Goal: Information Seeking & Learning: Find specific page/section

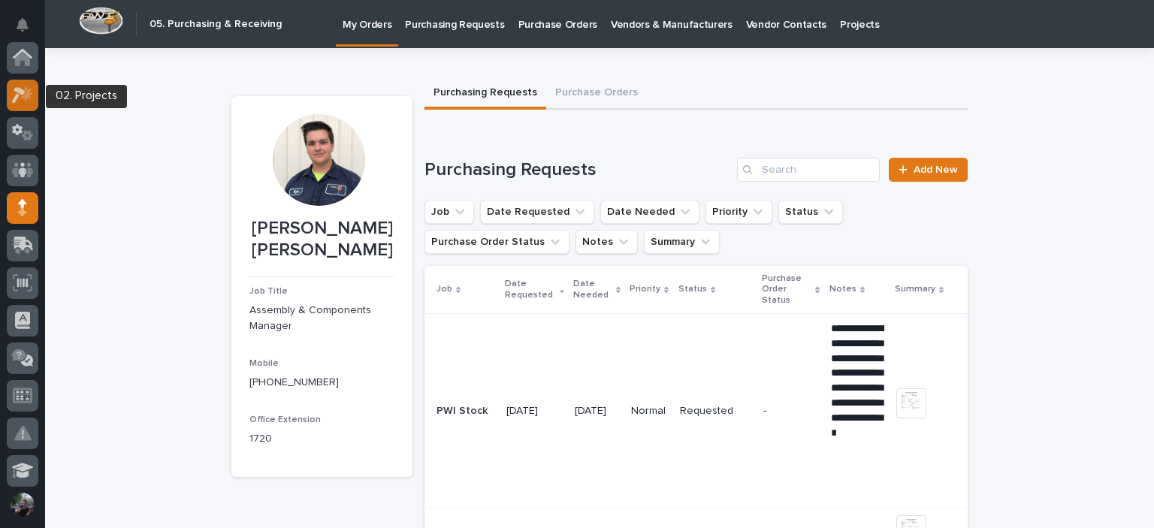
click at [26, 94] on icon at bounding box center [26, 93] width 13 height 15
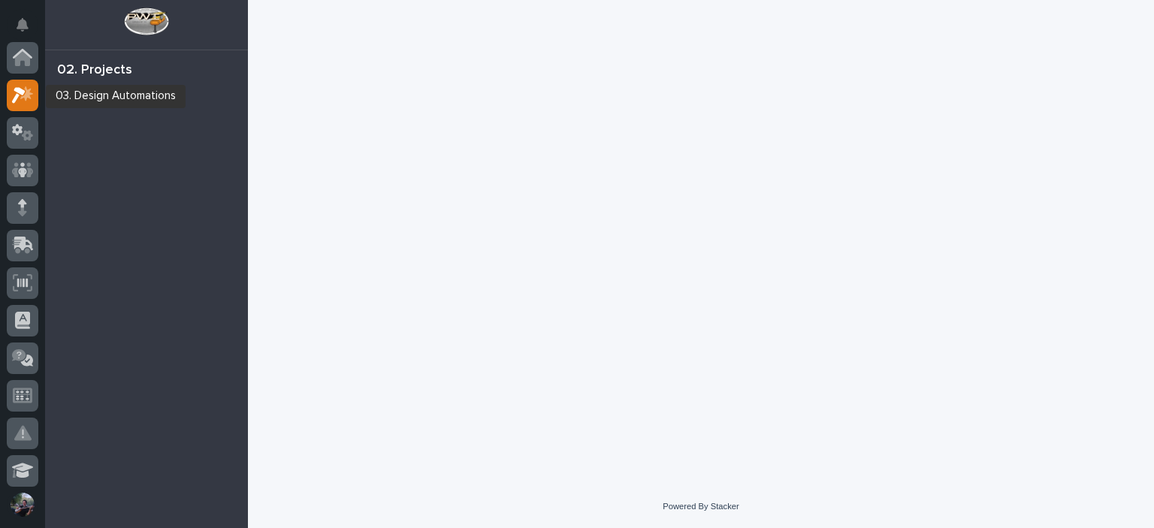
scroll to position [38, 0]
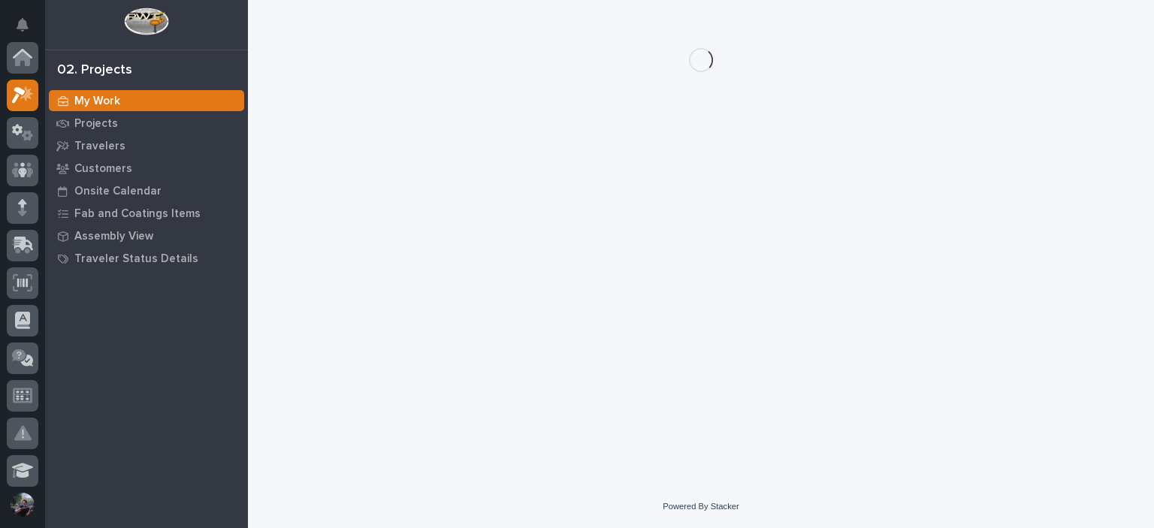
scroll to position [38, 0]
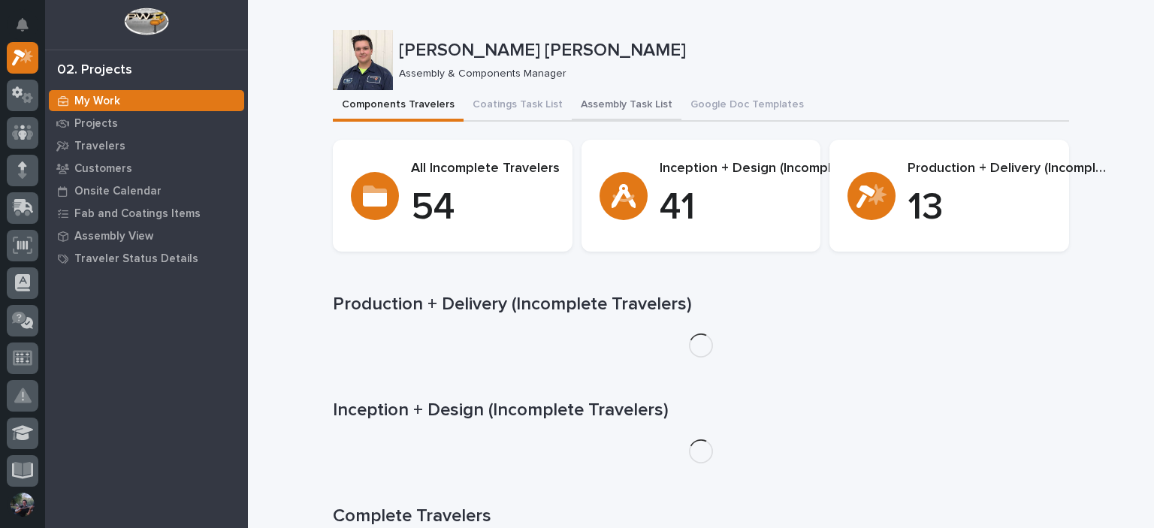
click at [602, 98] on button "Assembly Task List" at bounding box center [627, 106] width 110 height 32
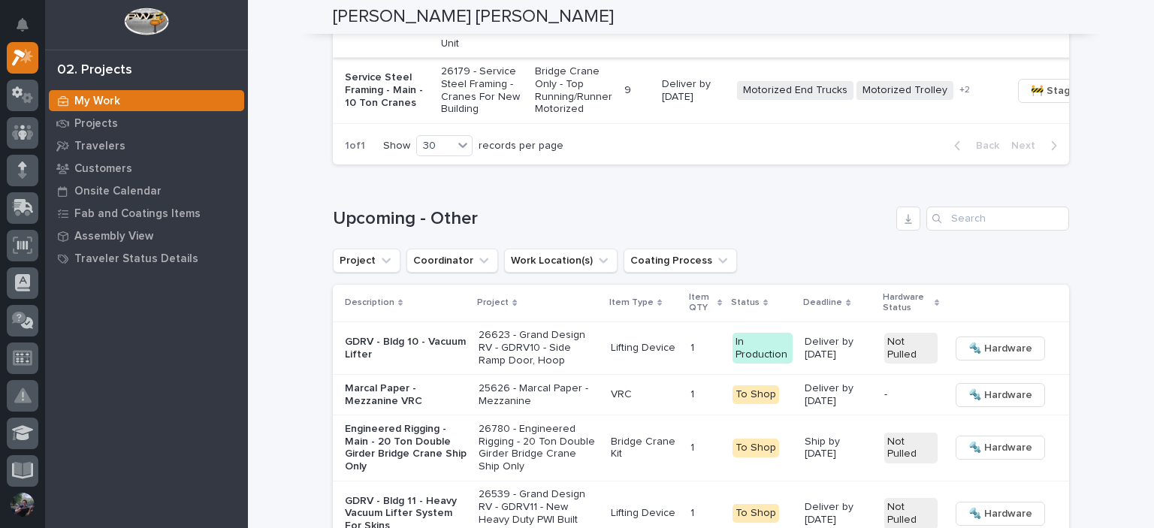
scroll to position [1852, 0]
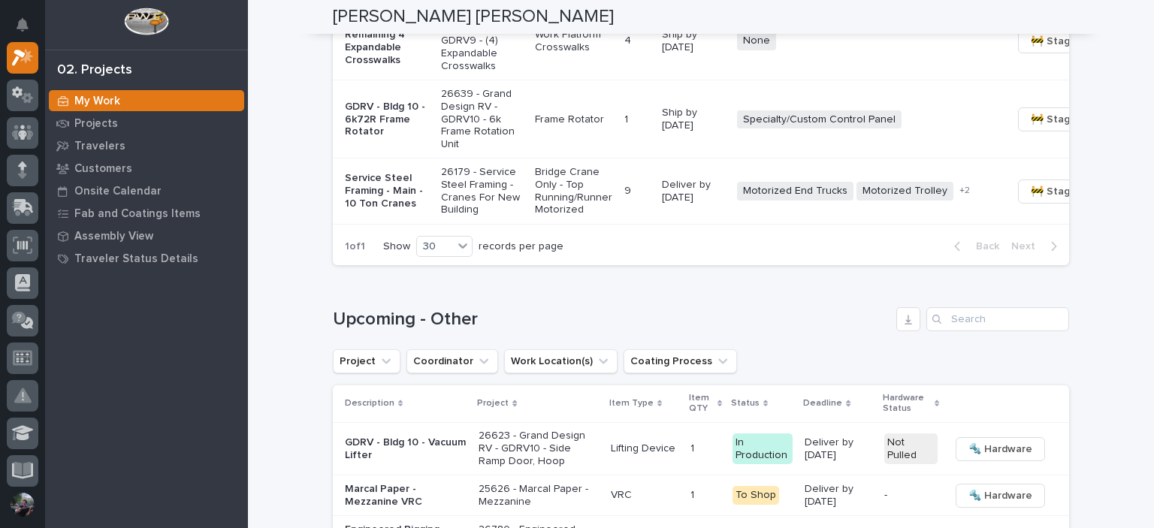
click at [379, 66] on p "GDRV - Bldg 9 - Remaining 4 Expandable Crosswalks" at bounding box center [387, 41] width 84 height 50
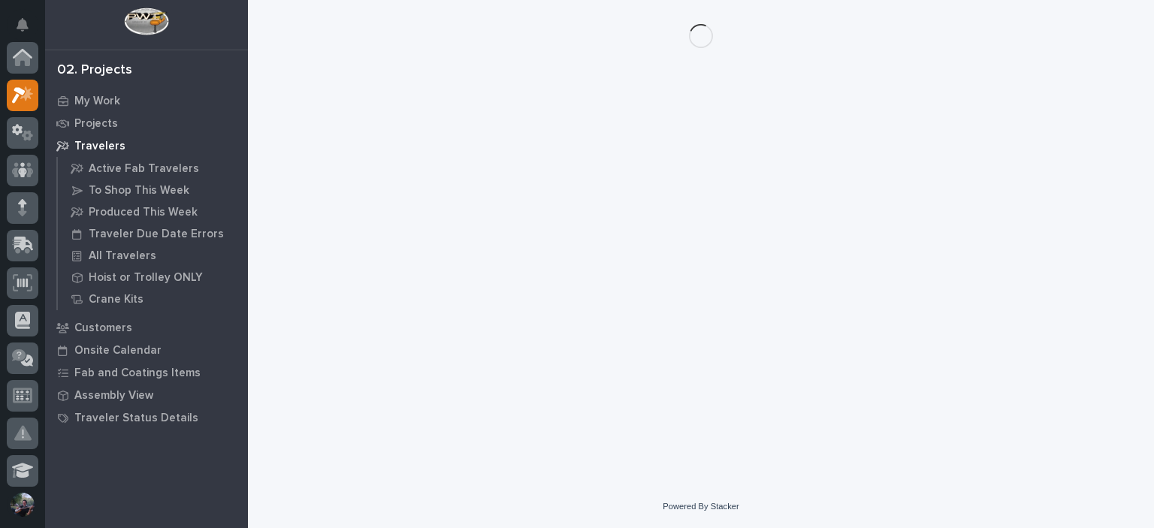
scroll to position [38, 0]
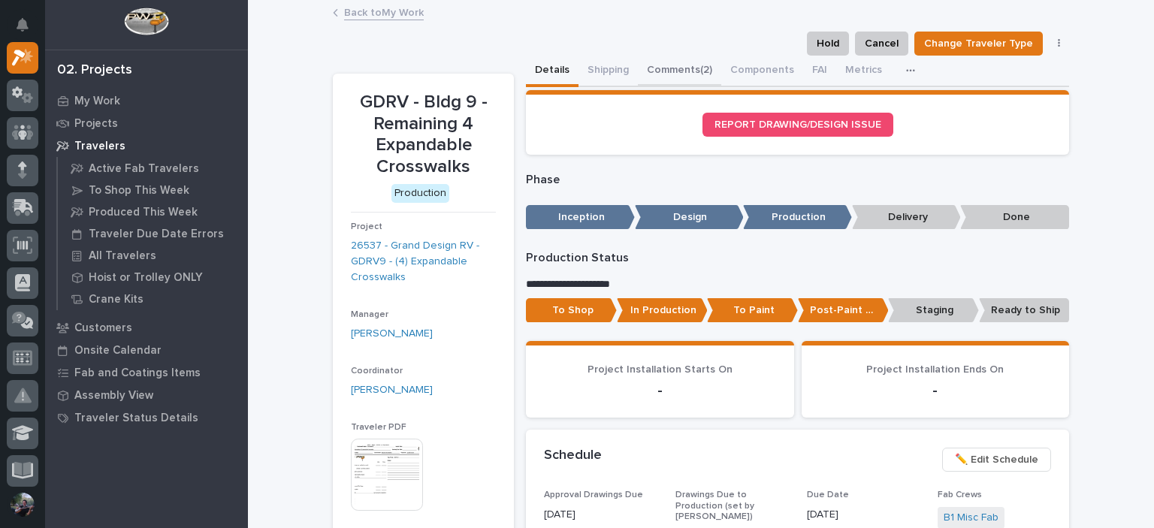
click at [685, 73] on button "Comments (2)" at bounding box center [679, 72] width 83 height 32
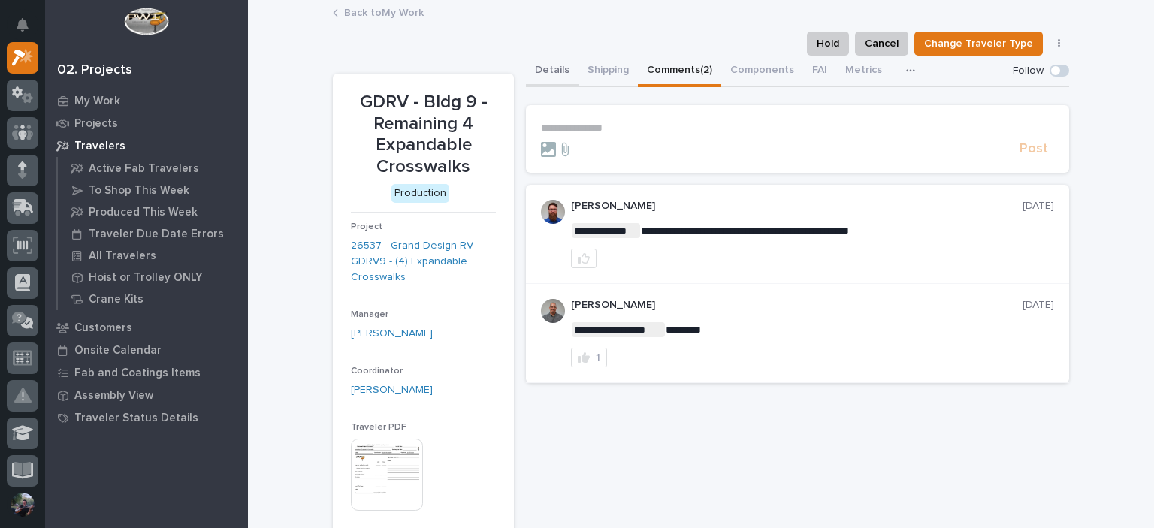
click at [563, 70] on button "Details" at bounding box center [552, 72] width 53 height 32
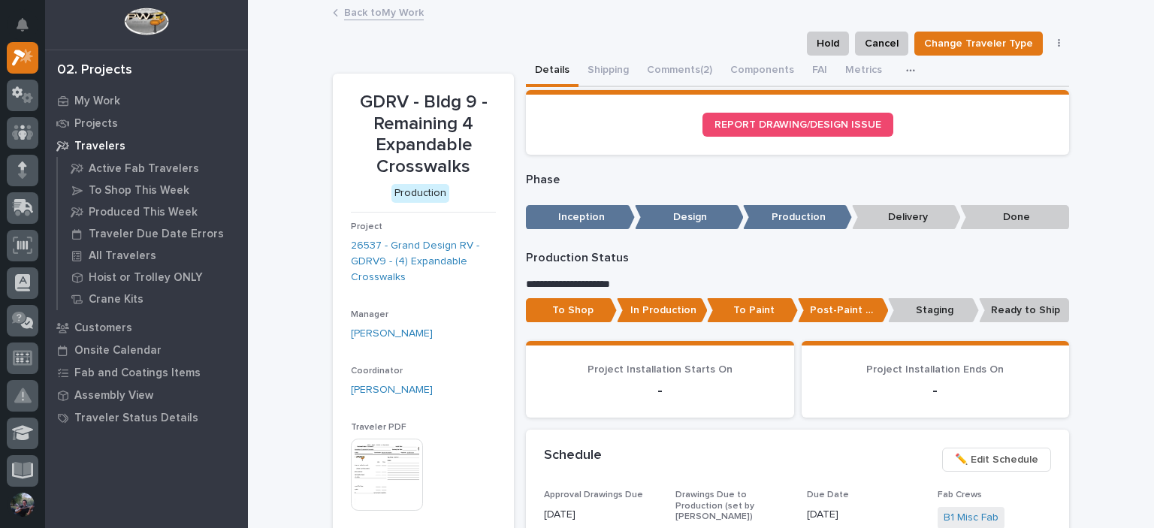
click at [364, 11] on link "Back to My Work" at bounding box center [384, 11] width 80 height 17
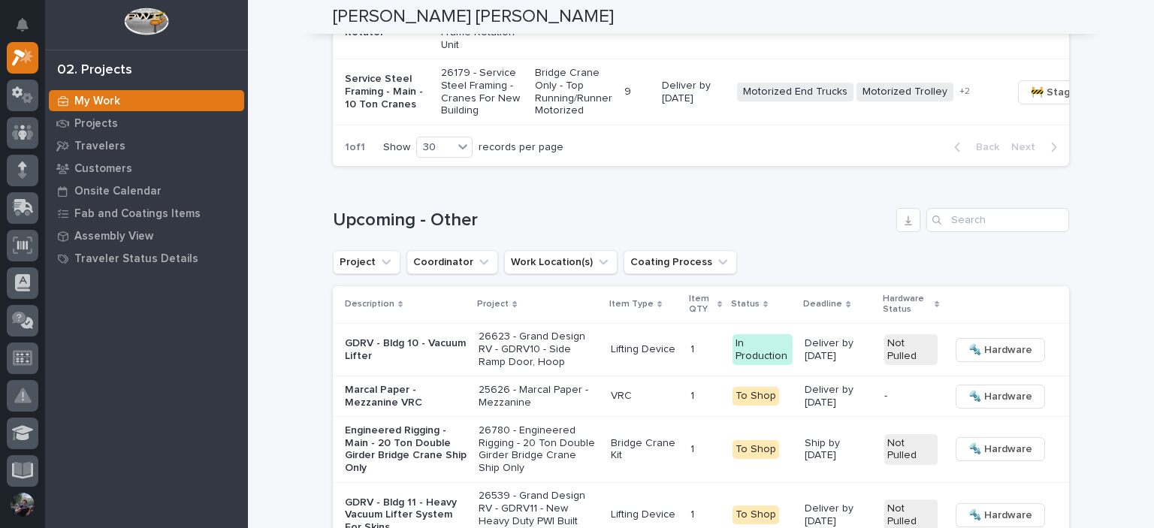
scroll to position [1803, 0]
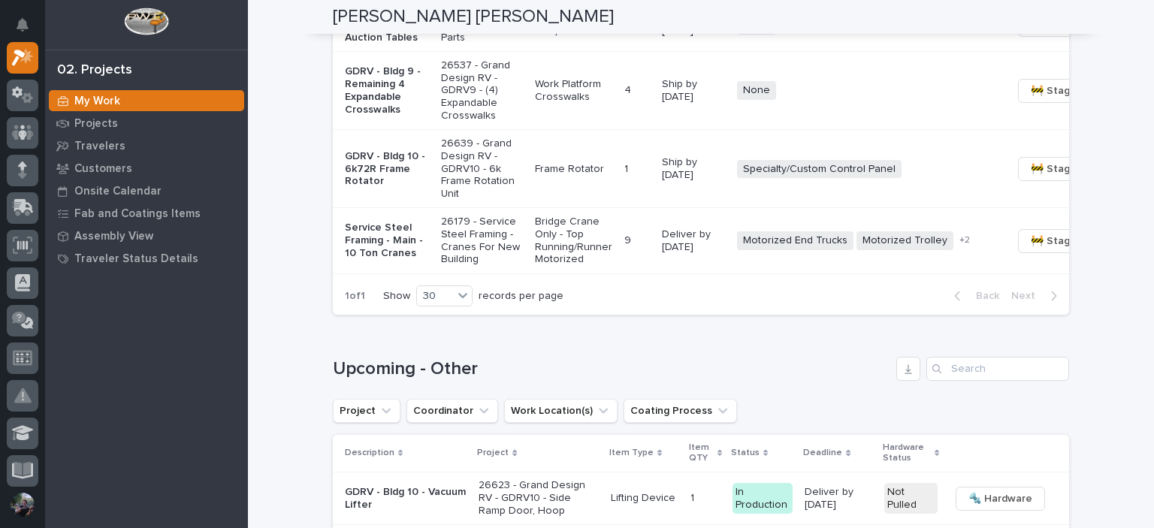
click at [406, 130] on td "GDRV - Bldg 9 - Remaining 4 Expandable Crosswalks" at bounding box center [384, 91] width 102 height 78
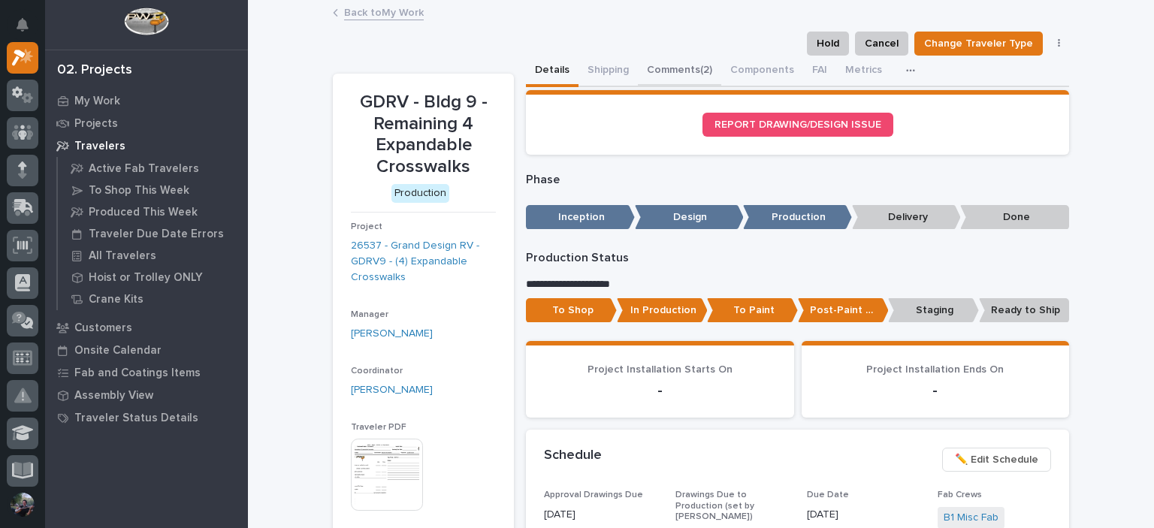
click at [672, 60] on button "Comments (2)" at bounding box center [679, 72] width 83 height 32
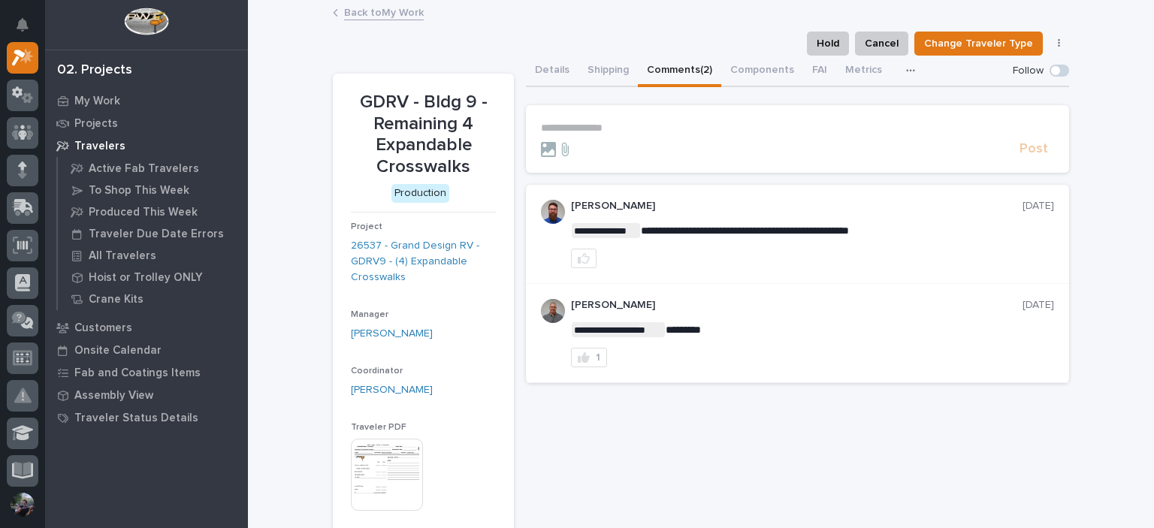
click at [597, 129] on p "**********" at bounding box center [797, 128] width 513 height 13
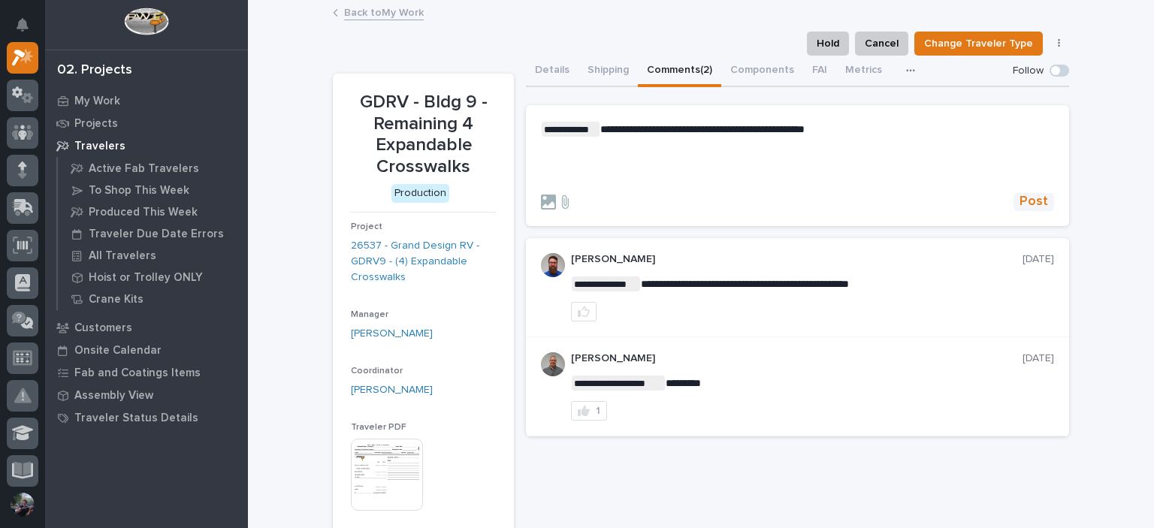
click at [1040, 195] on span "Post" at bounding box center [1033, 201] width 29 height 17
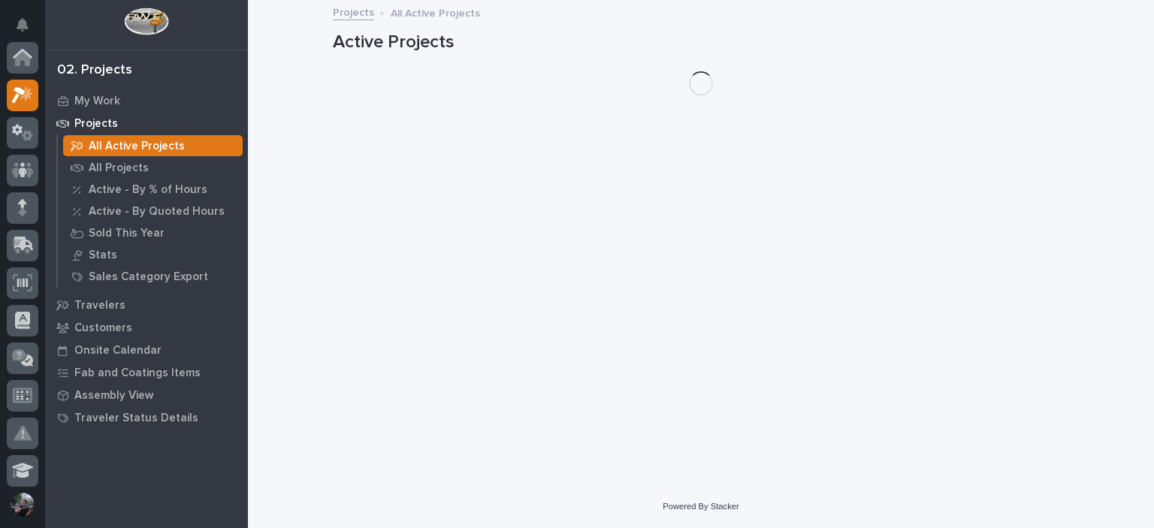
scroll to position [38, 0]
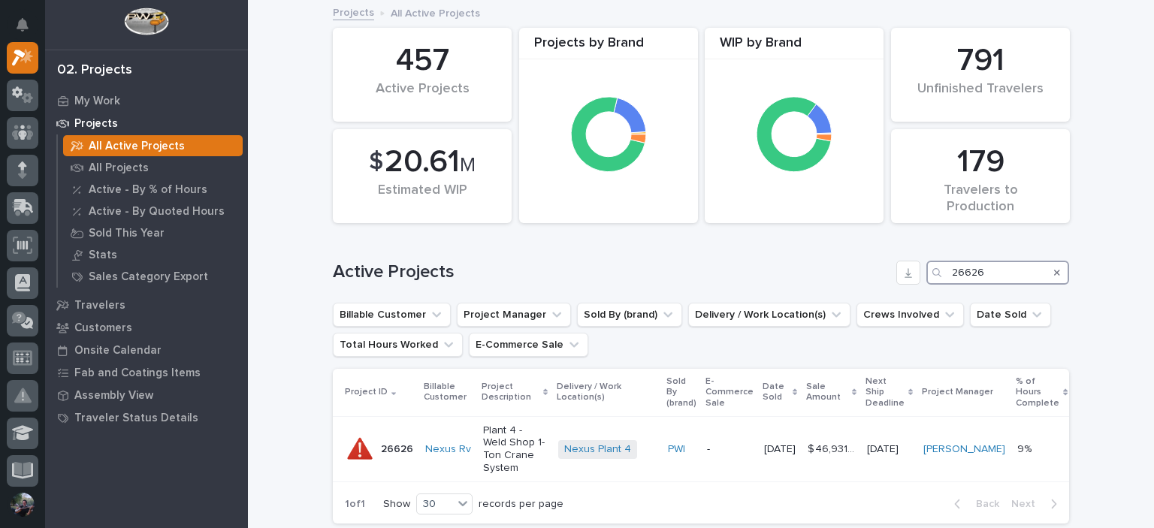
drag, startPoint x: 994, startPoint y: 276, endPoint x: 866, endPoint y: 264, distance: 128.9
click at [866, 264] on div "Active Projects 26626" at bounding box center [701, 273] width 736 height 24
paste input "7"
type input "26627"
click at [662, 447] on td "PWI" at bounding box center [681, 448] width 39 height 65
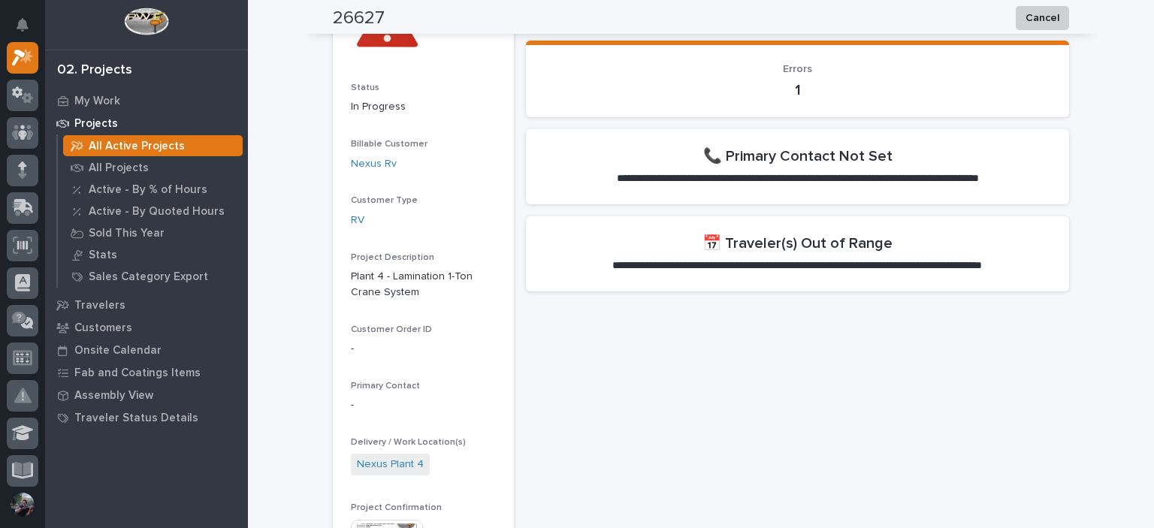
scroll to position [200, 0]
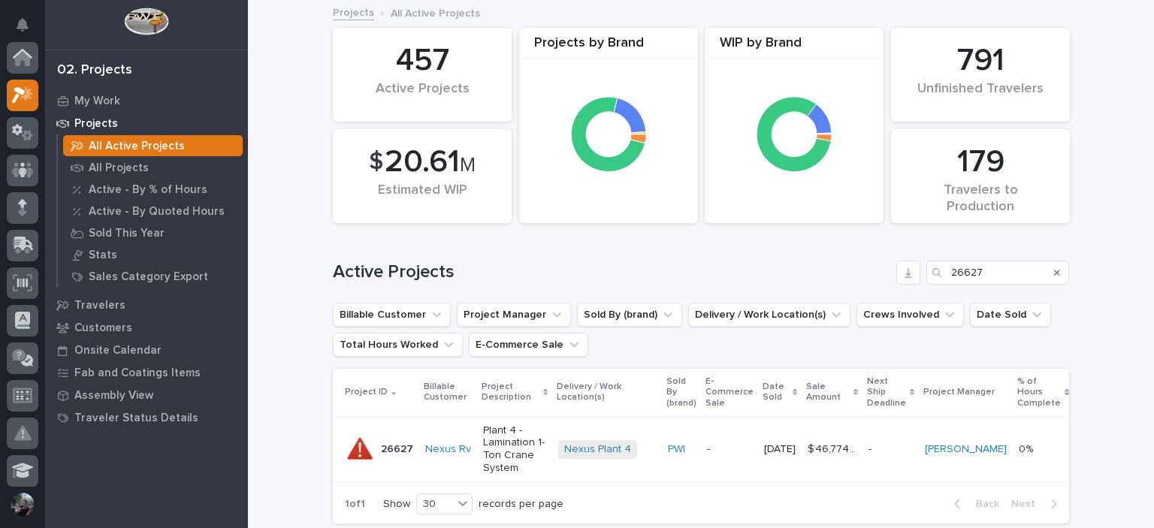
scroll to position [38, 0]
drag, startPoint x: 1008, startPoint y: 279, endPoint x: 861, endPoint y: 280, distance: 147.2
click at [861, 280] on div "Active Projects 26627" at bounding box center [701, 273] width 736 height 24
paste input "780"
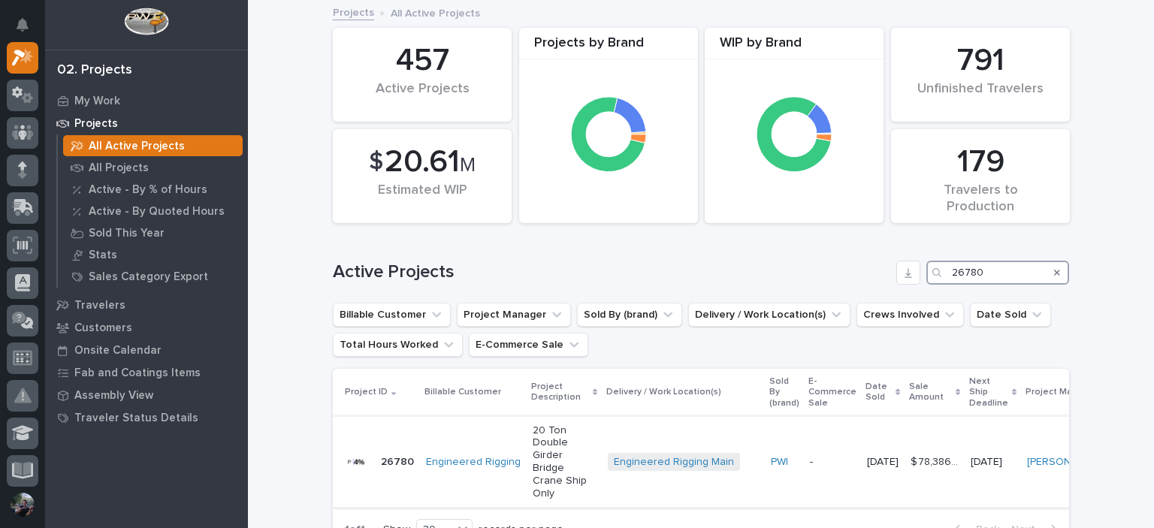
type input "26780"
click at [590, 435] on td "20 Ton Double Girder Bridge Crane Ship Only" at bounding box center [564, 461] width 75 height 91
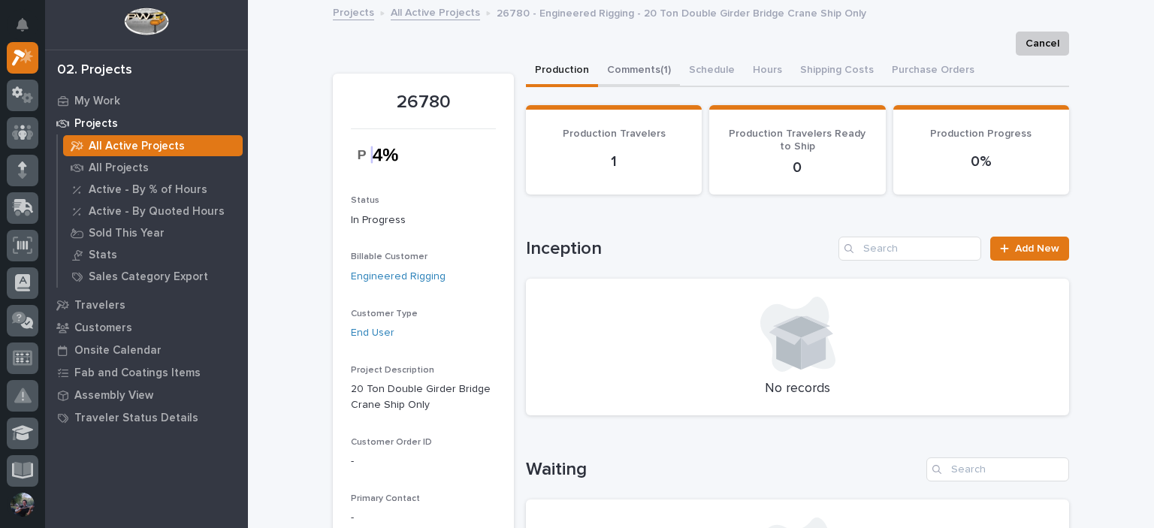
click at [646, 68] on button "Comments (1)" at bounding box center [639, 72] width 82 height 32
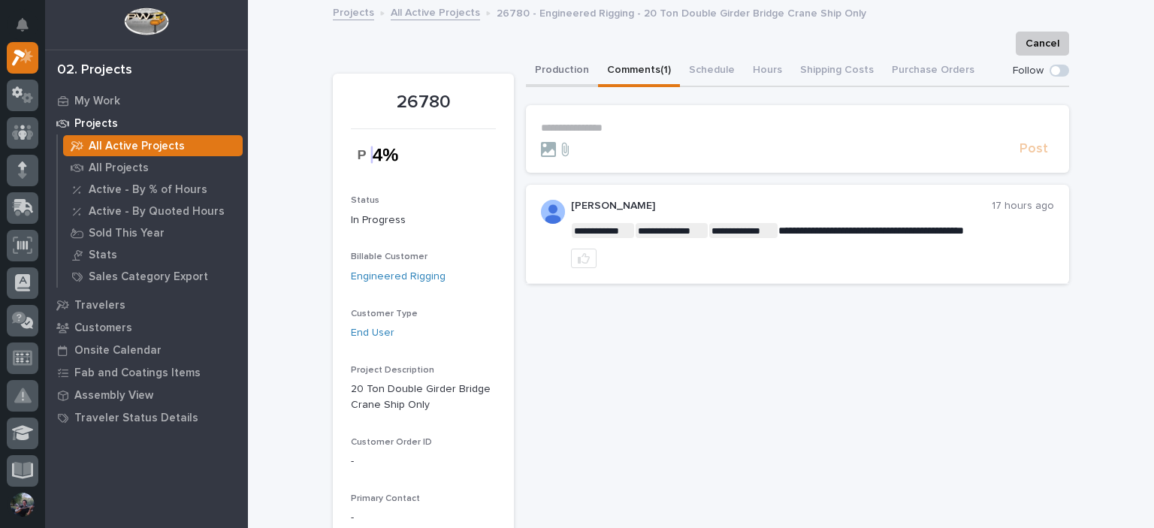
click at [548, 68] on button "Production" at bounding box center [562, 72] width 72 height 32
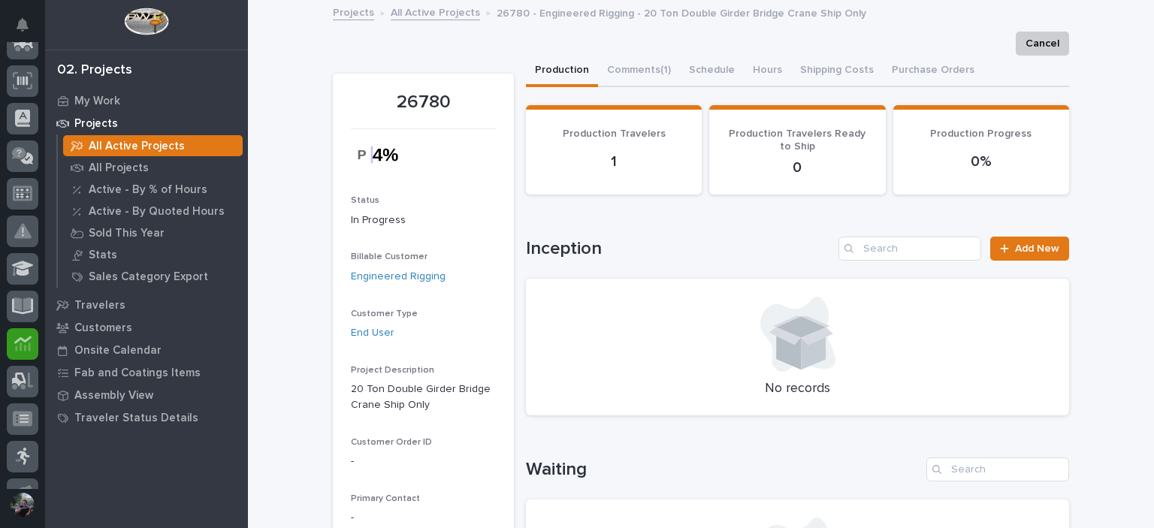
scroll to position [237, 0]
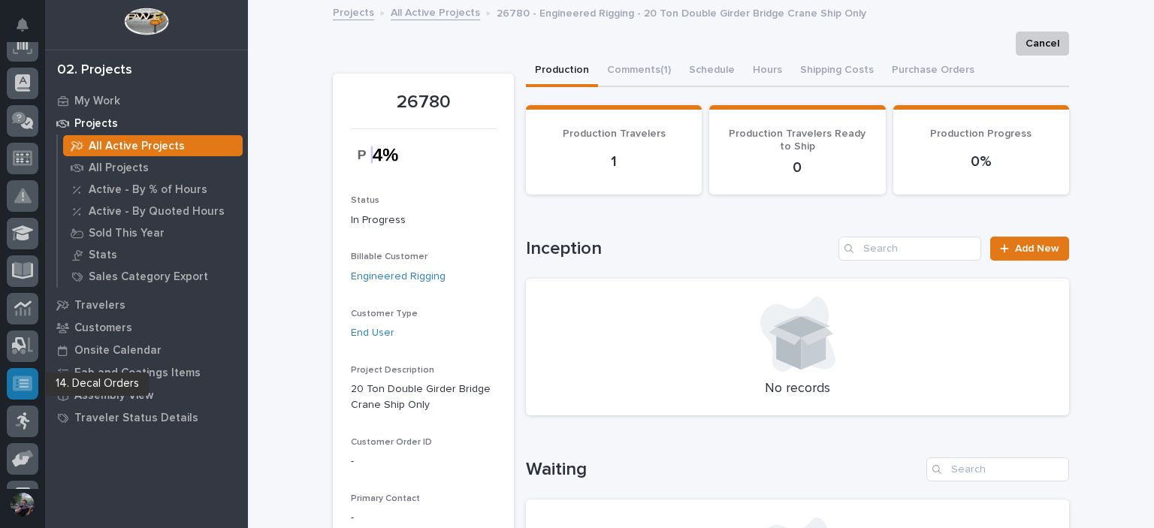
click at [24, 388] on icon at bounding box center [23, 383] width 20 height 15
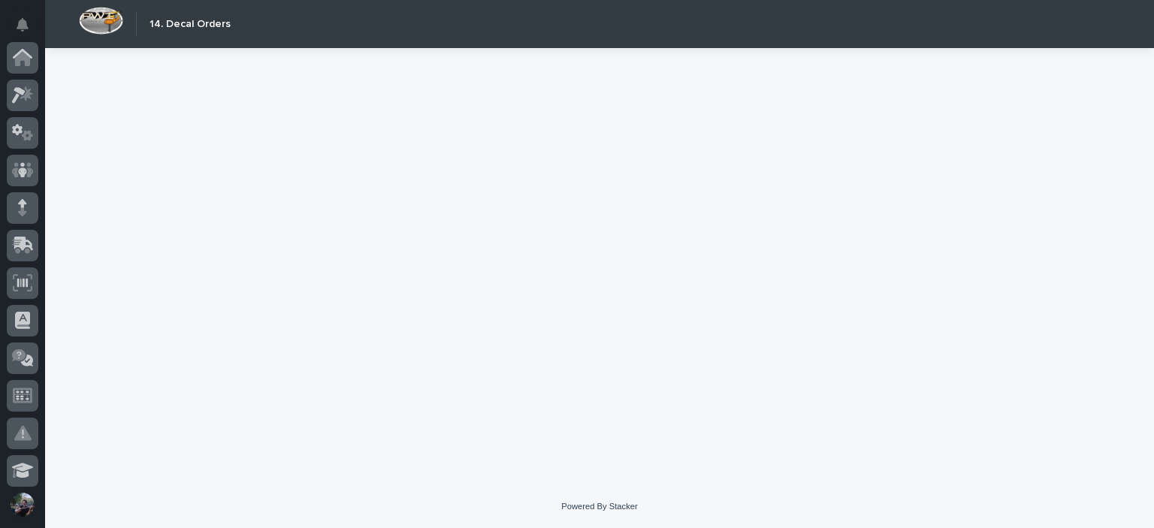
scroll to position [416, 0]
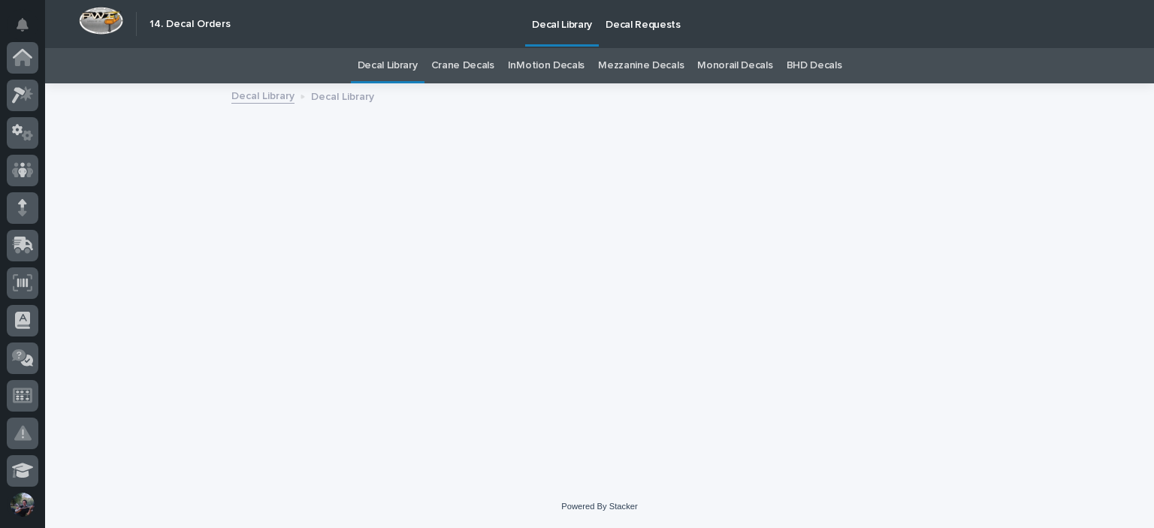
scroll to position [416, 0]
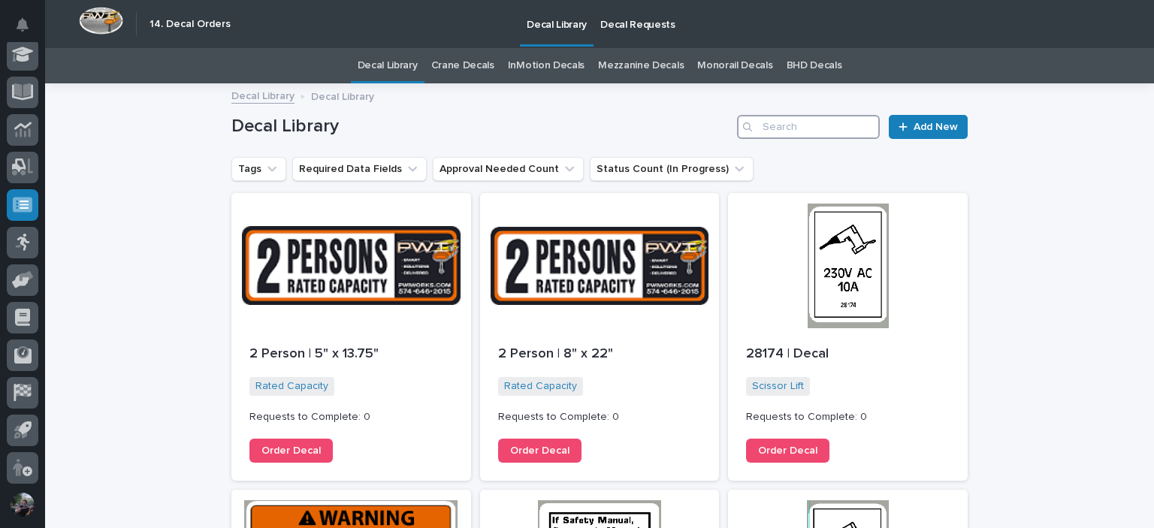
click at [776, 125] on input "Search" at bounding box center [808, 127] width 143 height 24
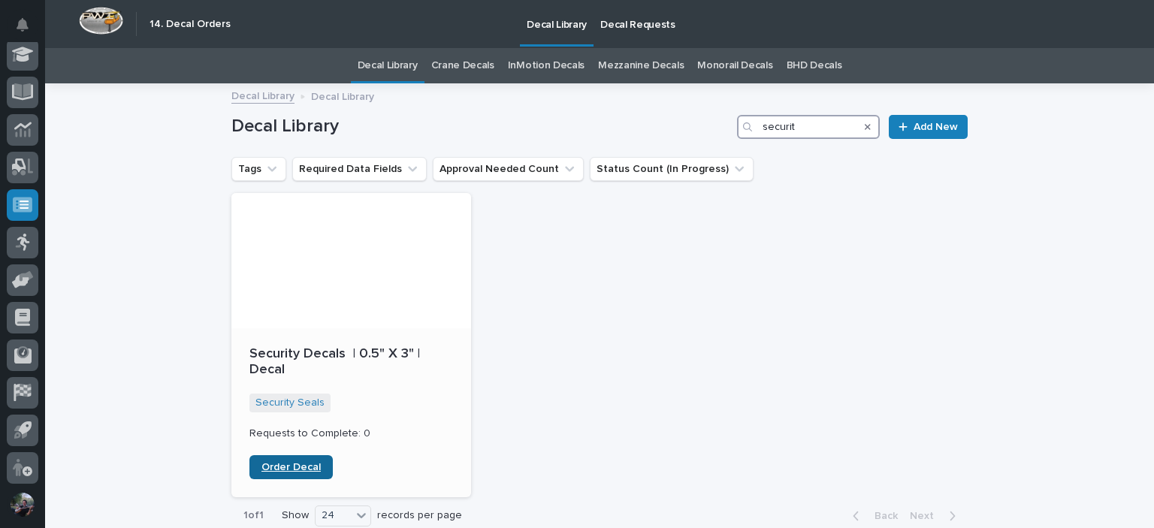
type input "securit"
click at [302, 465] on span "Order Decal" at bounding box center [290, 467] width 59 height 11
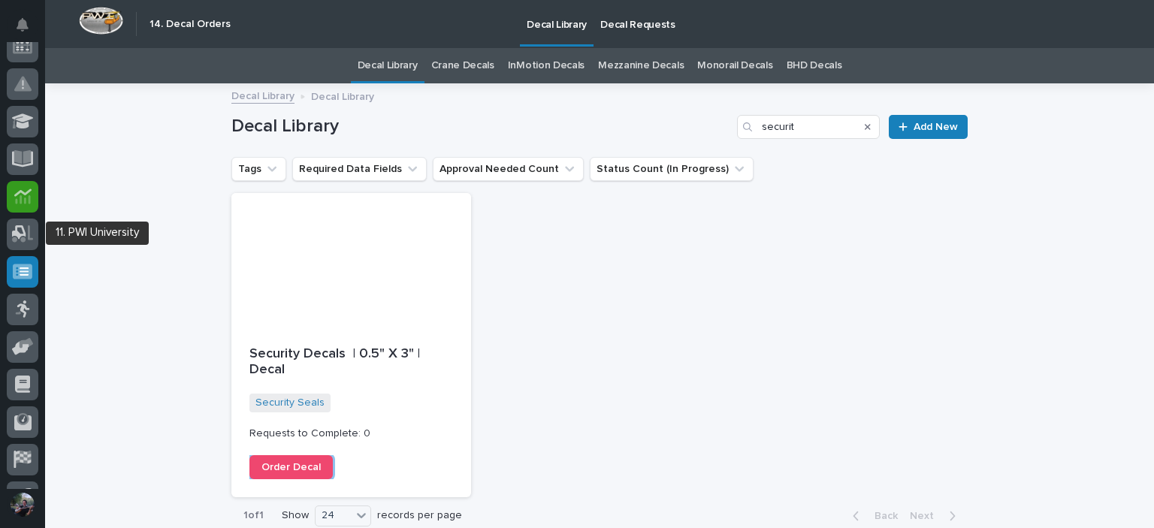
scroll to position [216, 0]
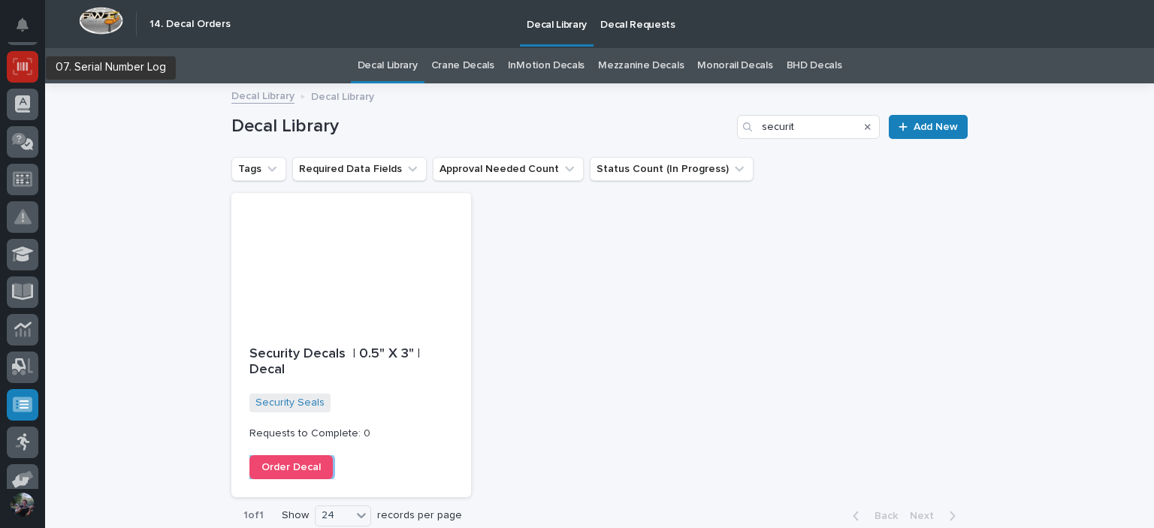
click at [20, 70] on icon at bounding box center [23, 66] width 20 height 17
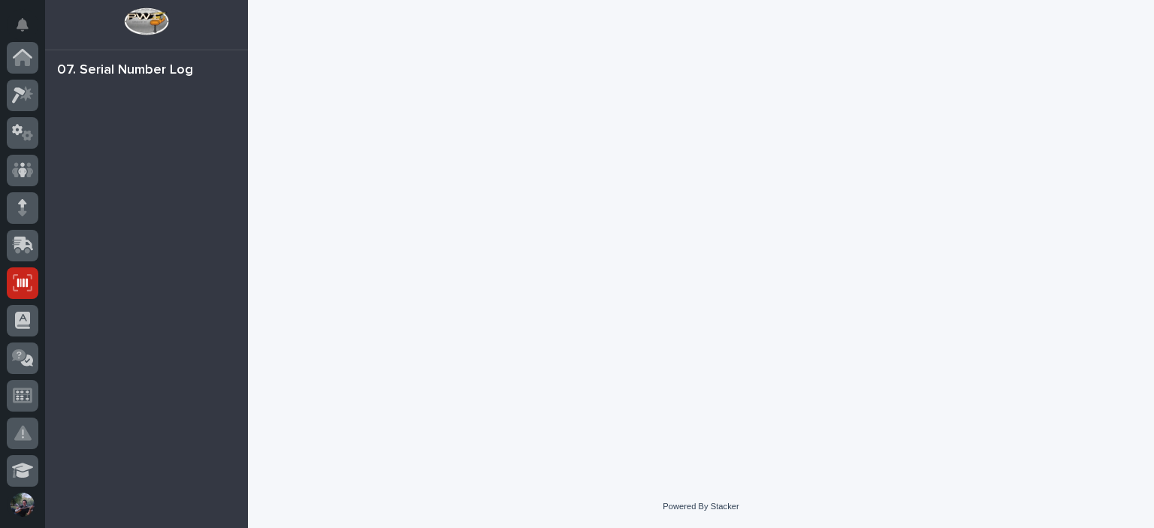
scroll to position [225, 0]
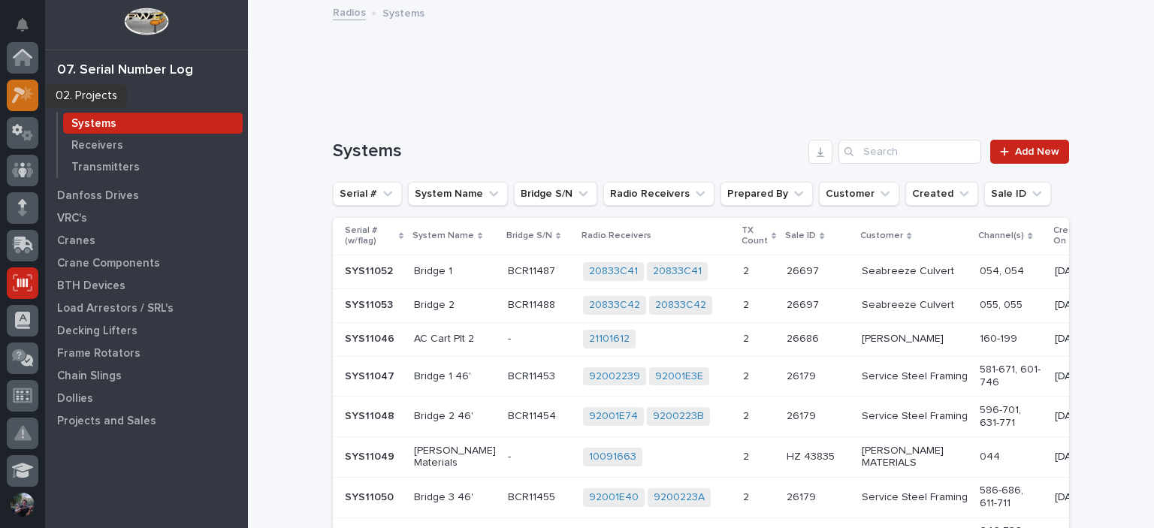
click at [29, 99] on icon at bounding box center [23, 94] width 22 height 17
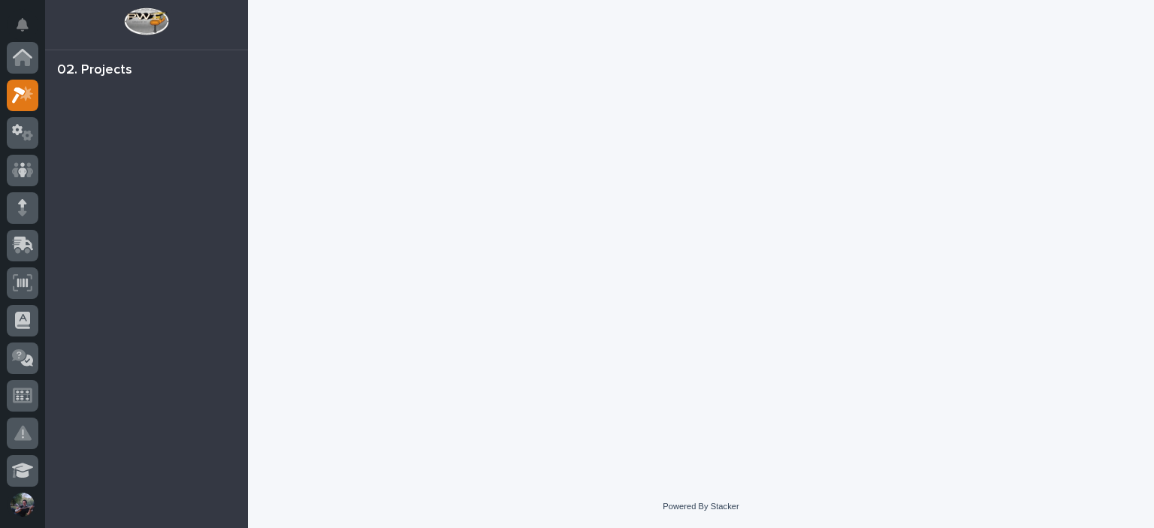
scroll to position [38, 0]
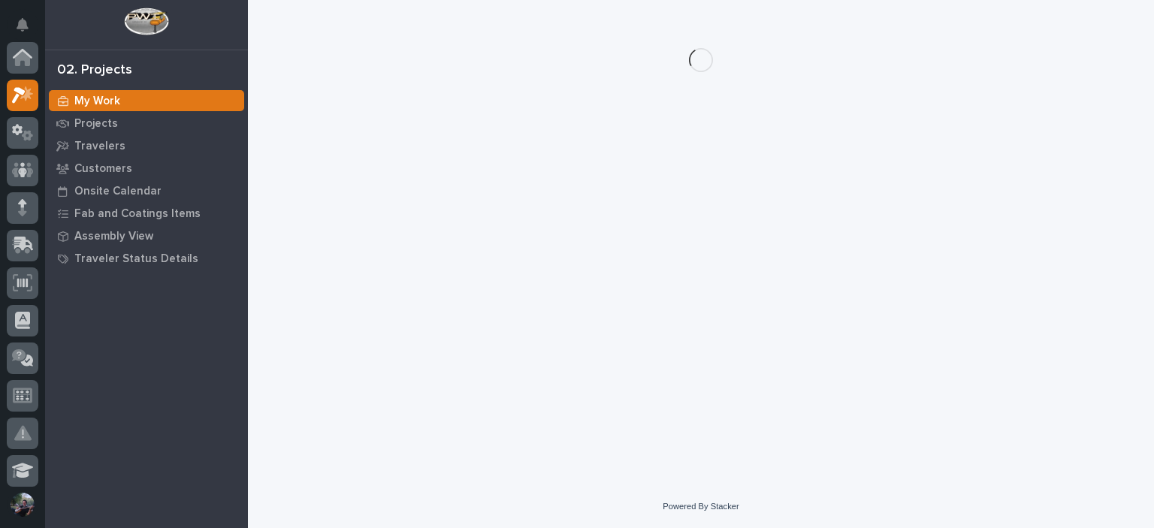
scroll to position [38, 0]
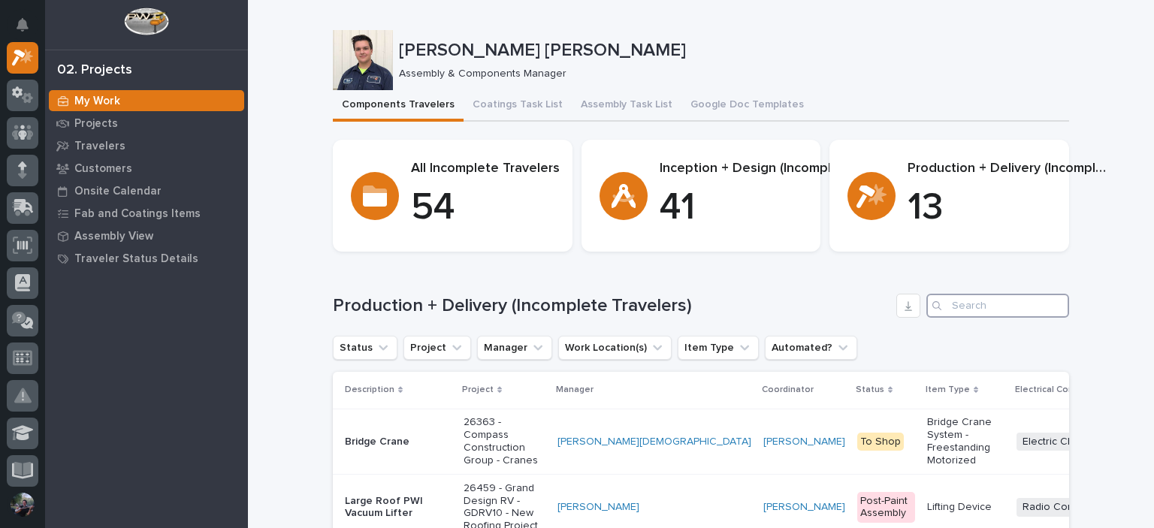
click at [974, 309] on input "Search" at bounding box center [997, 306] width 143 height 24
paste input "26589"
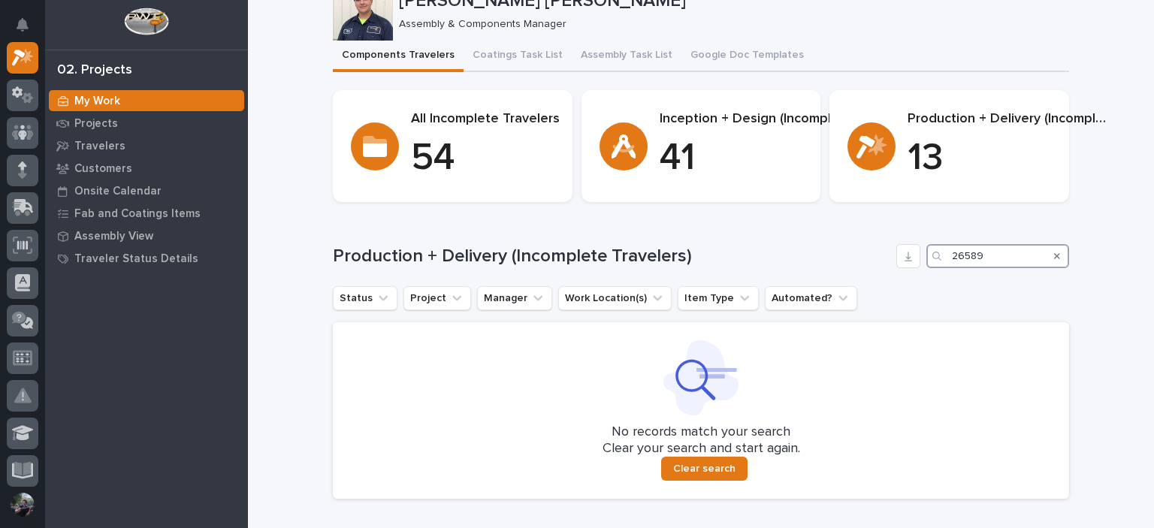
scroll to position [100, 0]
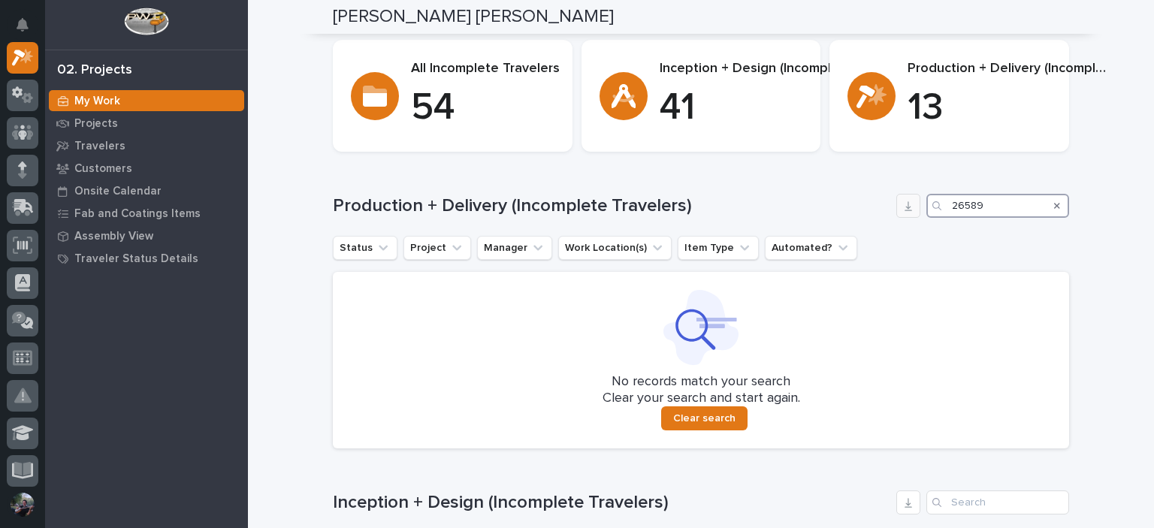
drag, startPoint x: 992, startPoint y: 206, endPoint x: 891, endPoint y: 196, distance: 101.9
click at [891, 196] on div "Production + Delivery (Incomplete Travelers) 26589" at bounding box center [701, 206] width 736 height 24
type input "26589"
click at [1054, 207] on icon "Search" at bounding box center [1057, 206] width 6 height 6
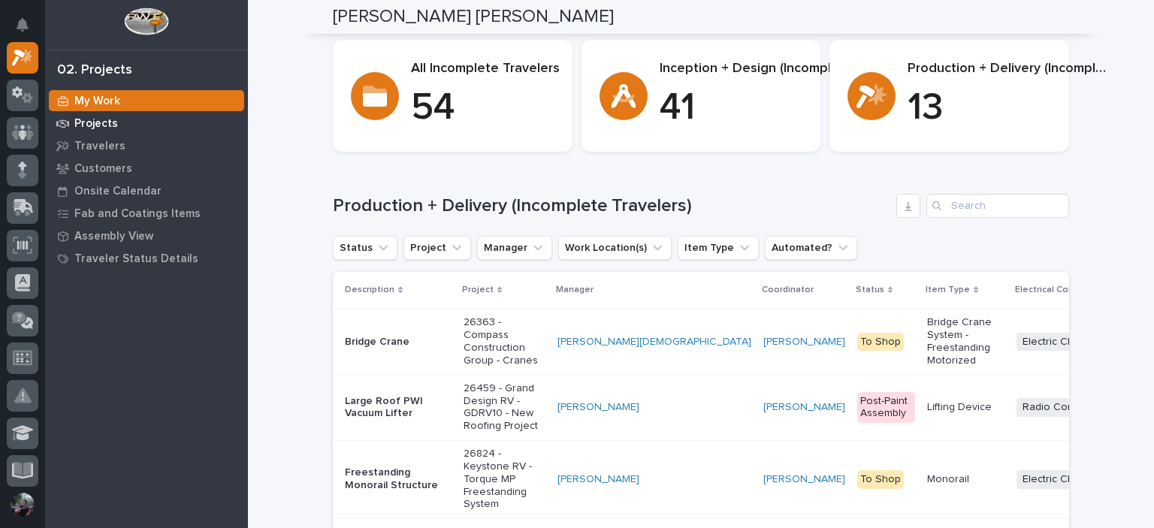
click at [121, 116] on div "Projects" at bounding box center [146, 123] width 195 height 21
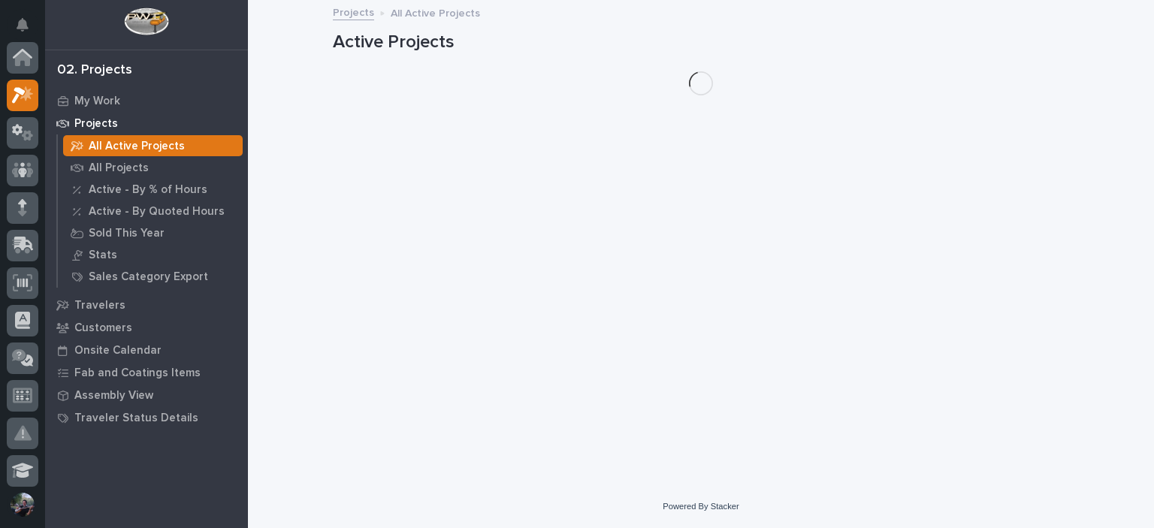
scroll to position [38, 0]
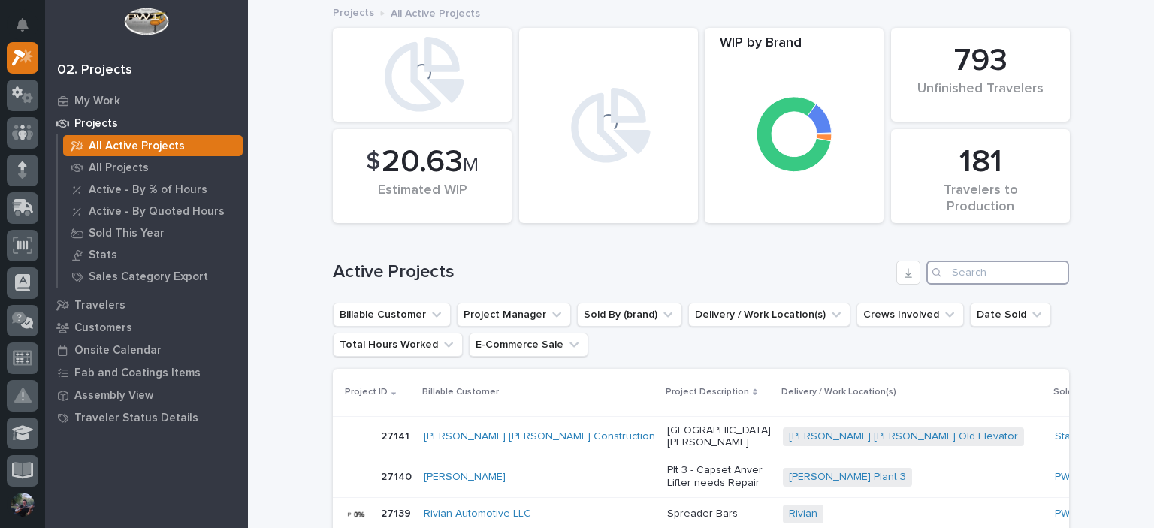
click at [995, 274] on input "Search" at bounding box center [997, 273] width 143 height 24
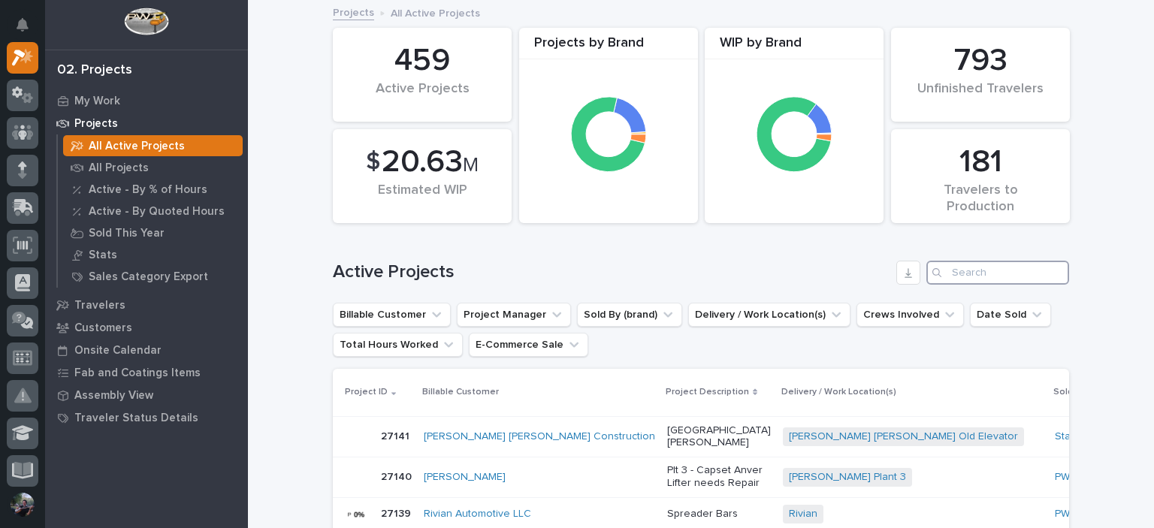
paste input "26589"
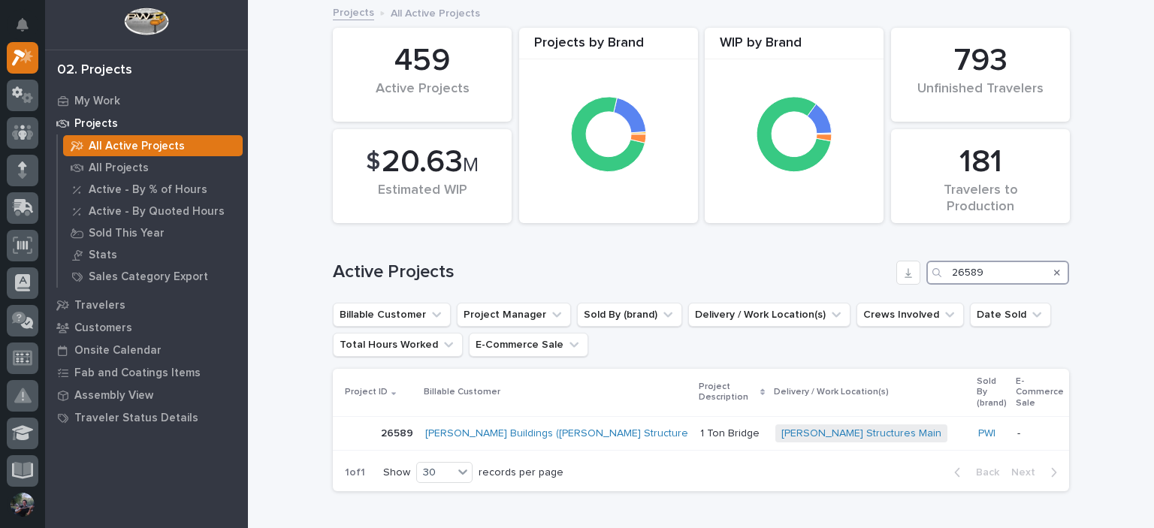
scroll to position [100, 0]
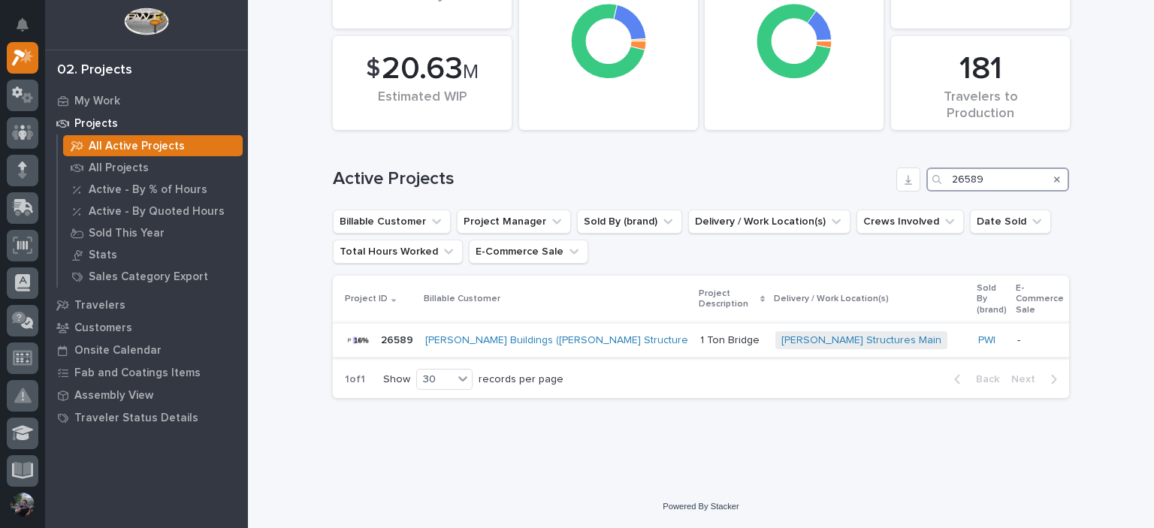
type input "26589"
click at [1017, 336] on p "-" at bounding box center [1039, 340] width 45 height 13
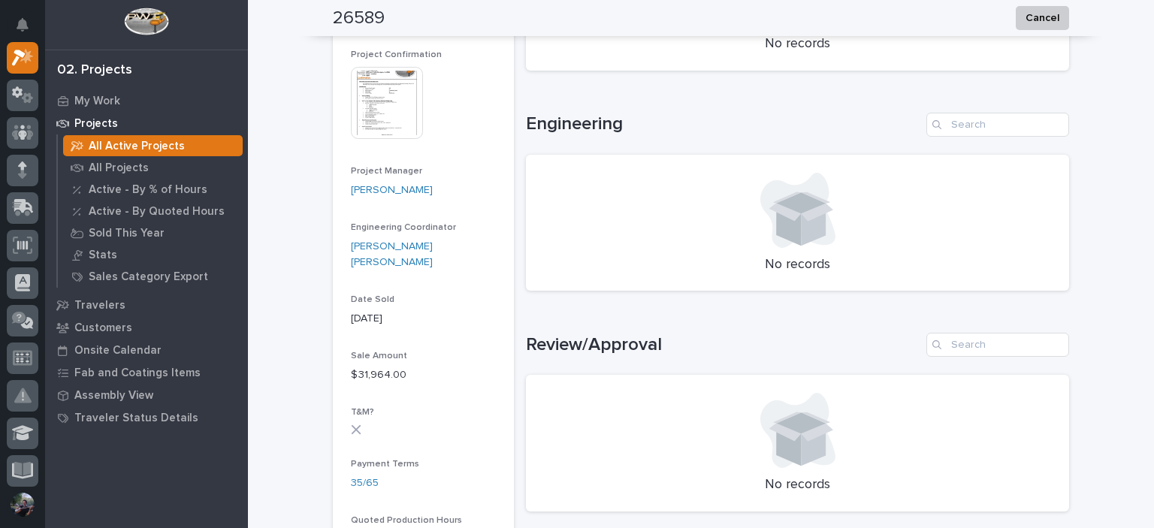
scroll to position [500, 0]
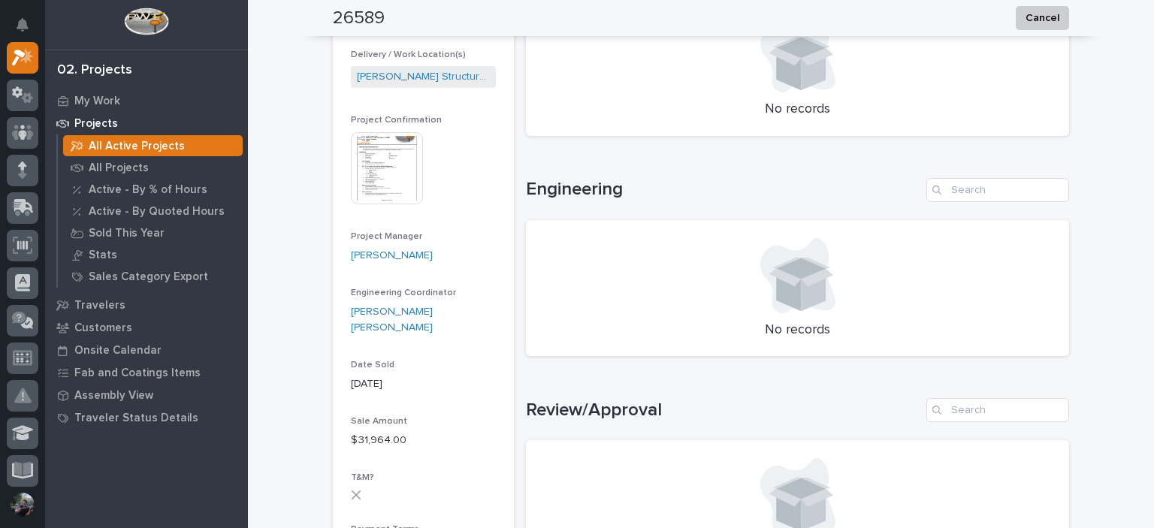
click at [361, 146] on img at bounding box center [387, 168] width 72 height 72
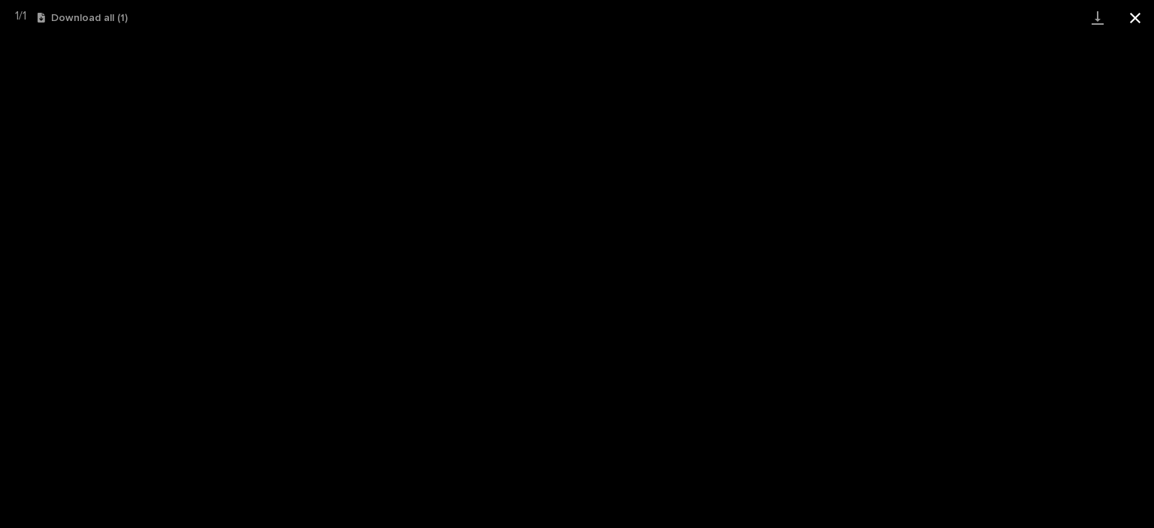
click at [1148, 23] on button "Close gallery" at bounding box center [1135, 17] width 38 height 35
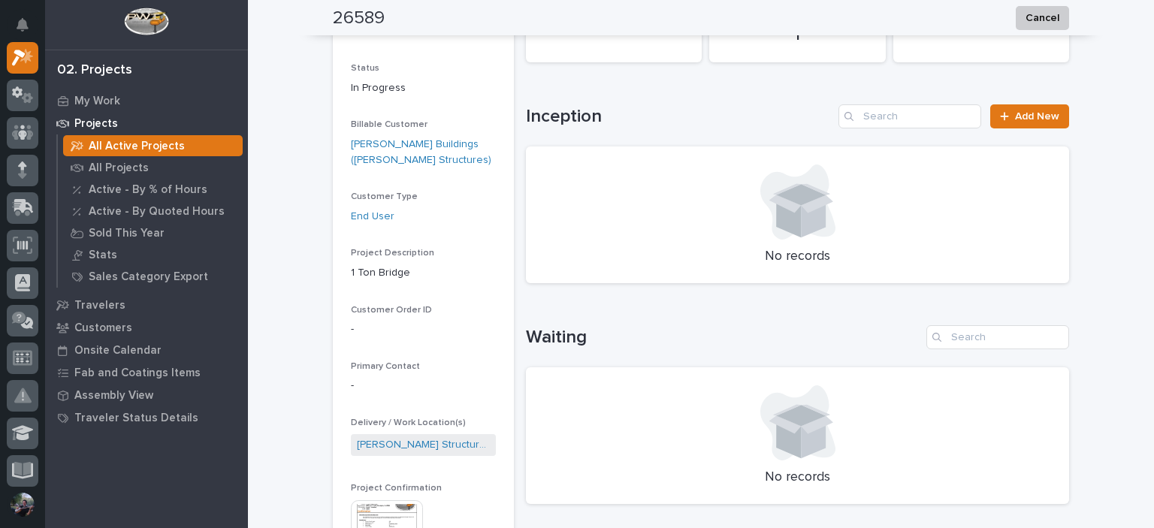
scroll to position [0, 0]
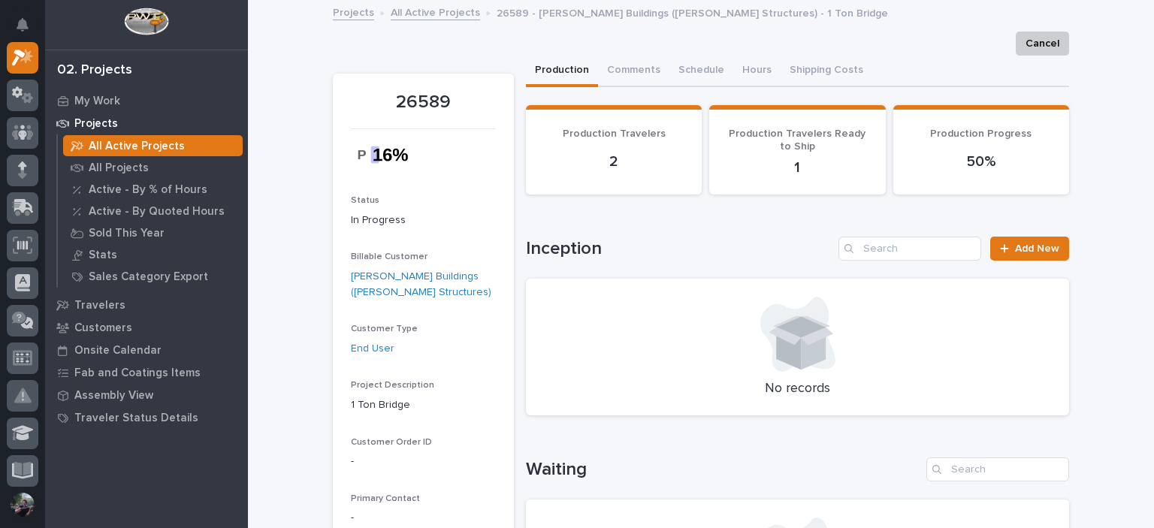
click at [439, 17] on link "All Active Projects" at bounding box center [435, 11] width 89 height 17
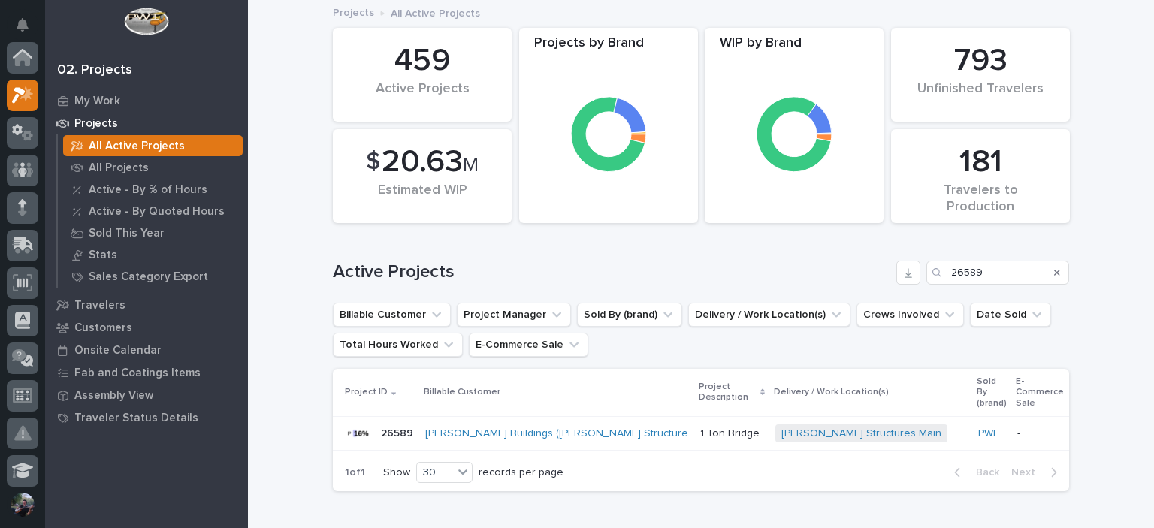
scroll to position [38, 0]
drag, startPoint x: 991, startPoint y: 276, endPoint x: 909, endPoint y: 264, distance: 83.5
click at [909, 264] on div "Active Projects 26589" at bounding box center [701, 273] width 736 height 24
paste input "7103"
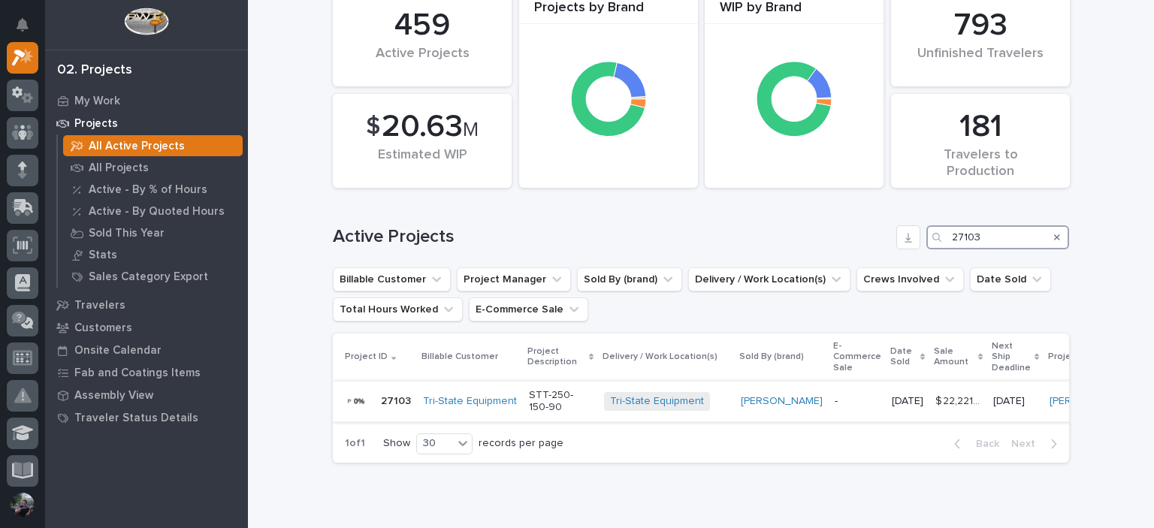
scroll to position [50, 0]
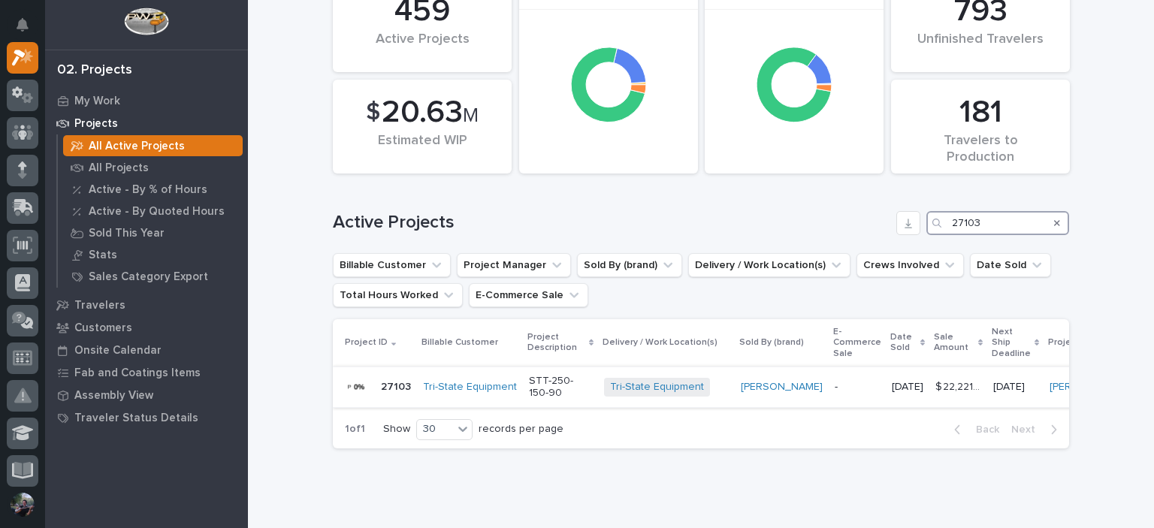
type input "27103"
click at [575, 391] on p "STT-250-150-90" at bounding box center [560, 388] width 63 height 26
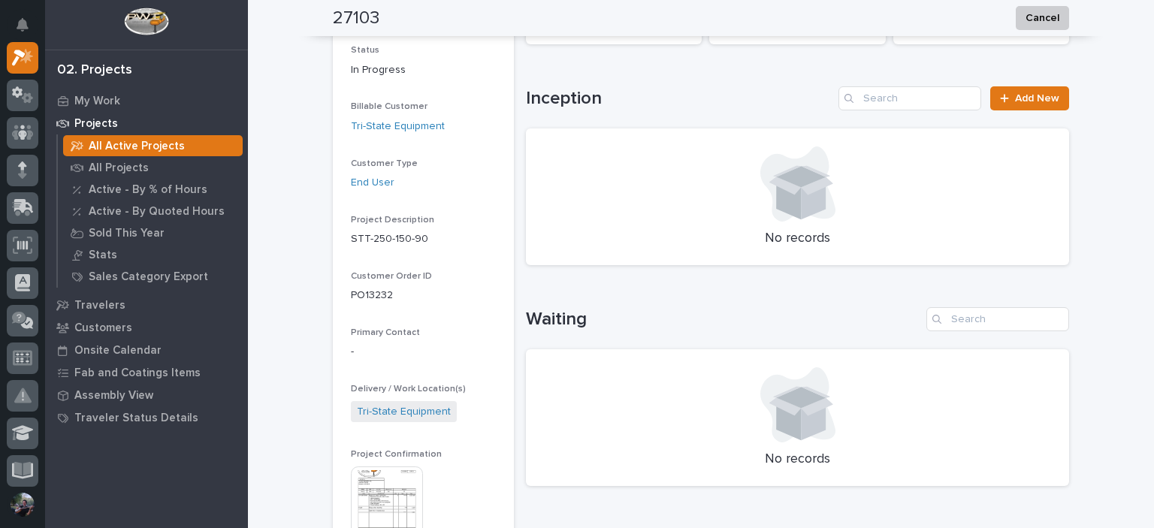
scroll to position [250, 0]
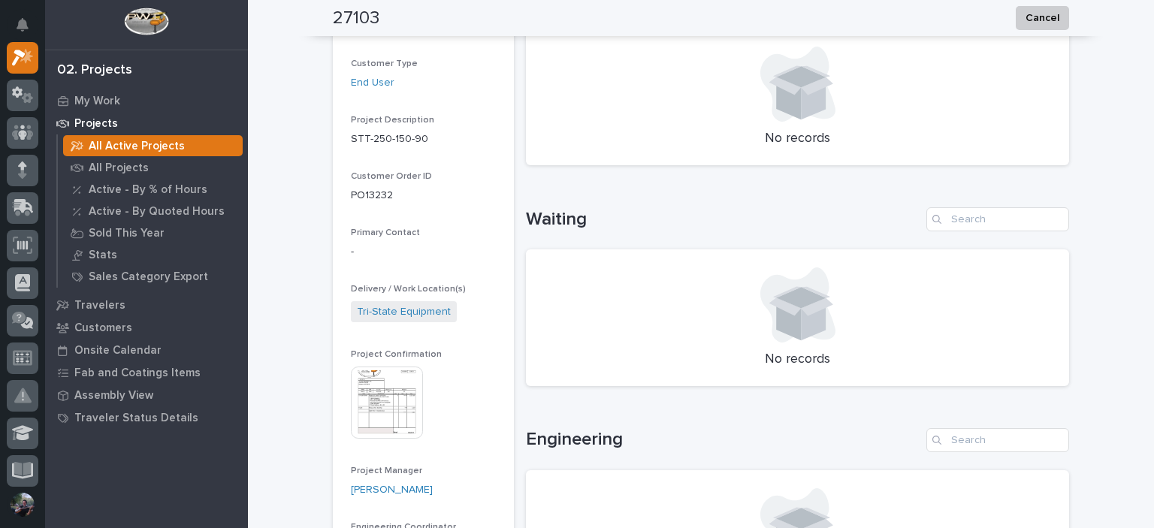
click at [399, 385] on img at bounding box center [387, 403] width 72 height 72
